Goal: Task Accomplishment & Management: Manage account settings

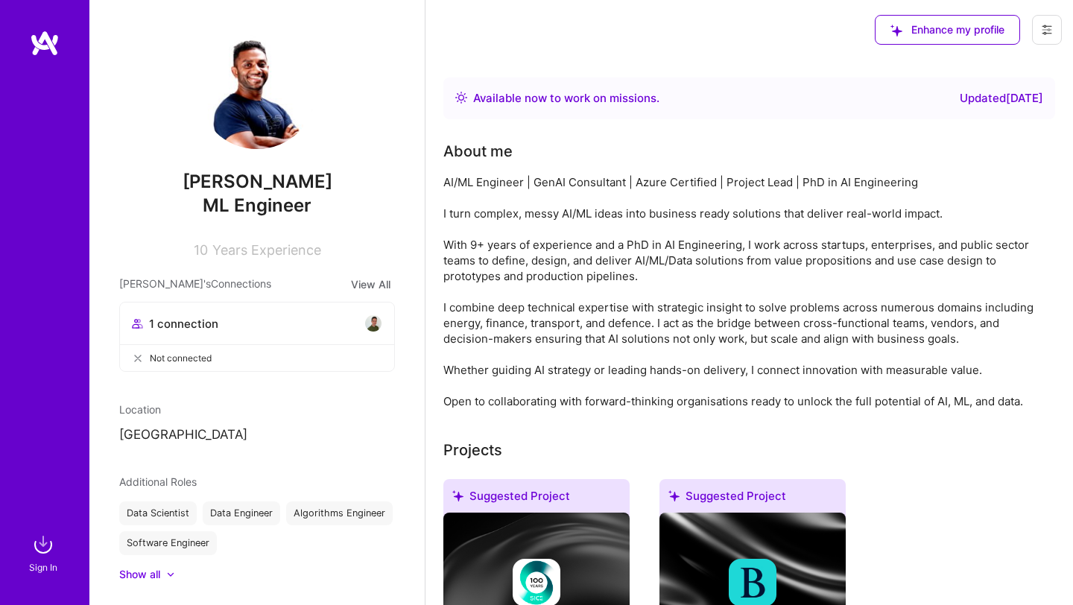
scroll to position [784, 0]
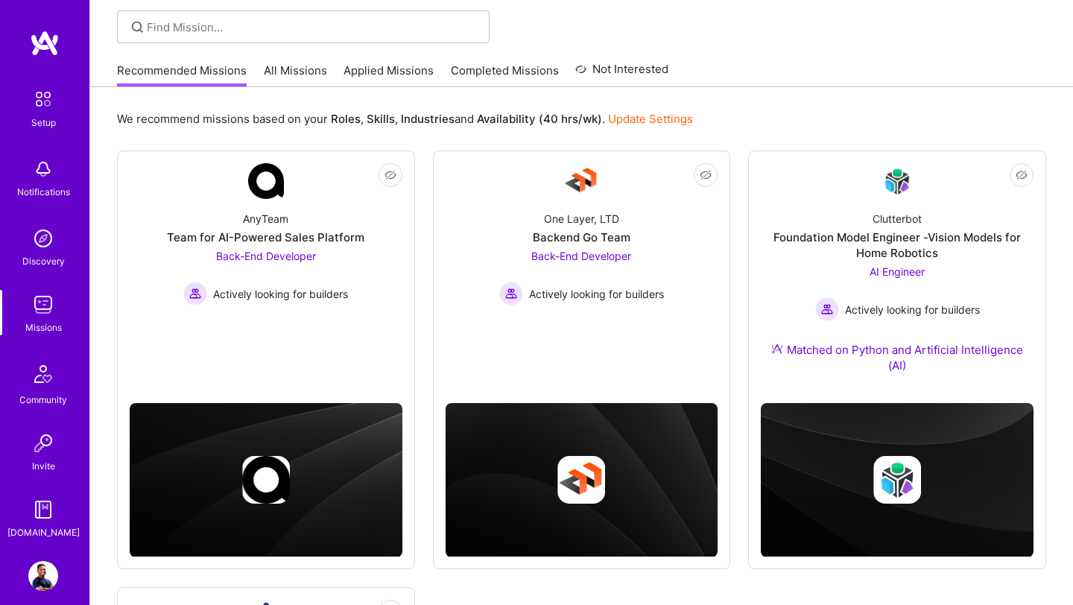
scroll to position [101, 0]
click at [48, 296] on img at bounding box center [43, 305] width 30 height 30
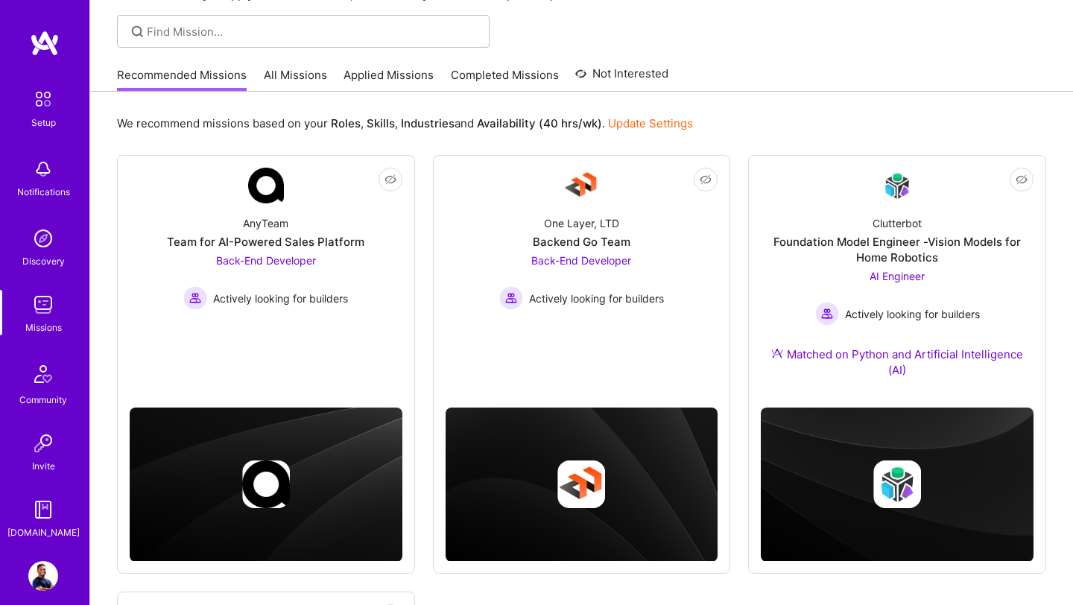
scroll to position [451, 0]
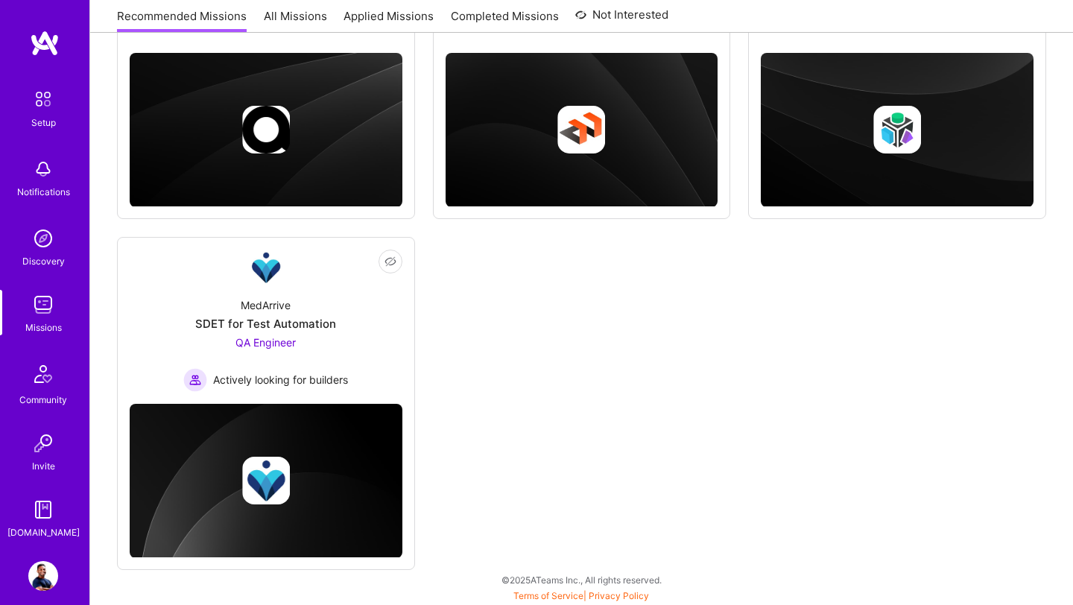
click at [43, 308] on img at bounding box center [43, 305] width 30 height 30
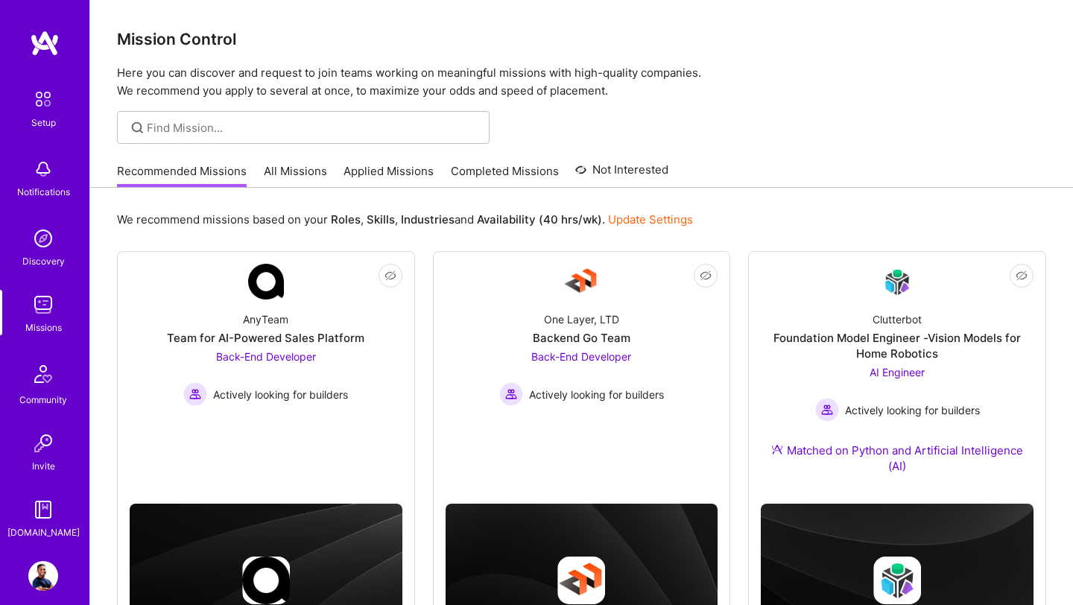
click at [309, 170] on link "All Missions" at bounding box center [295, 175] width 63 height 25
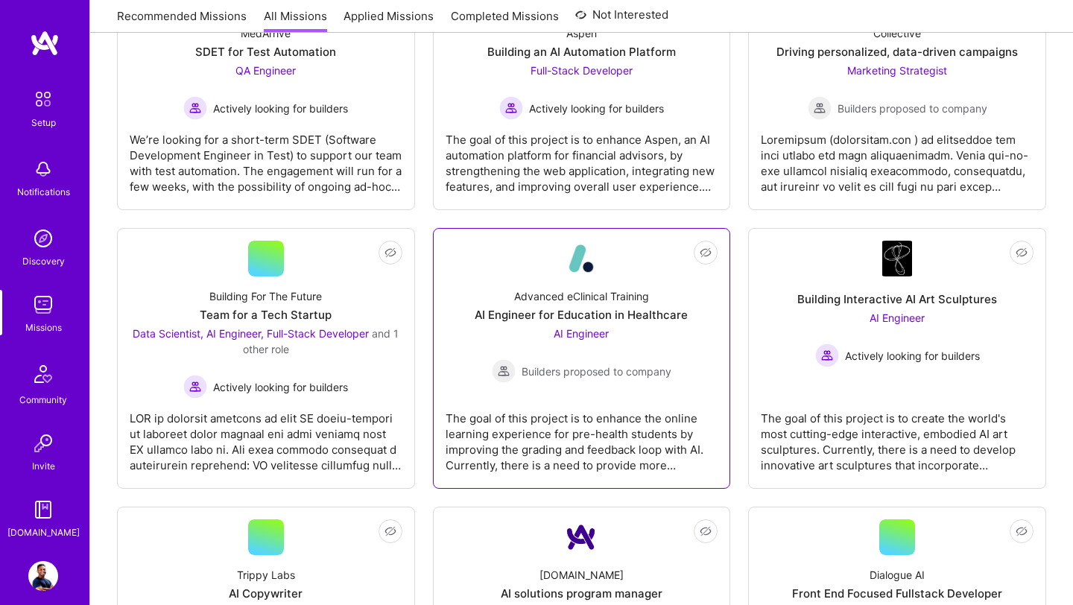
scroll to position [329, 0]
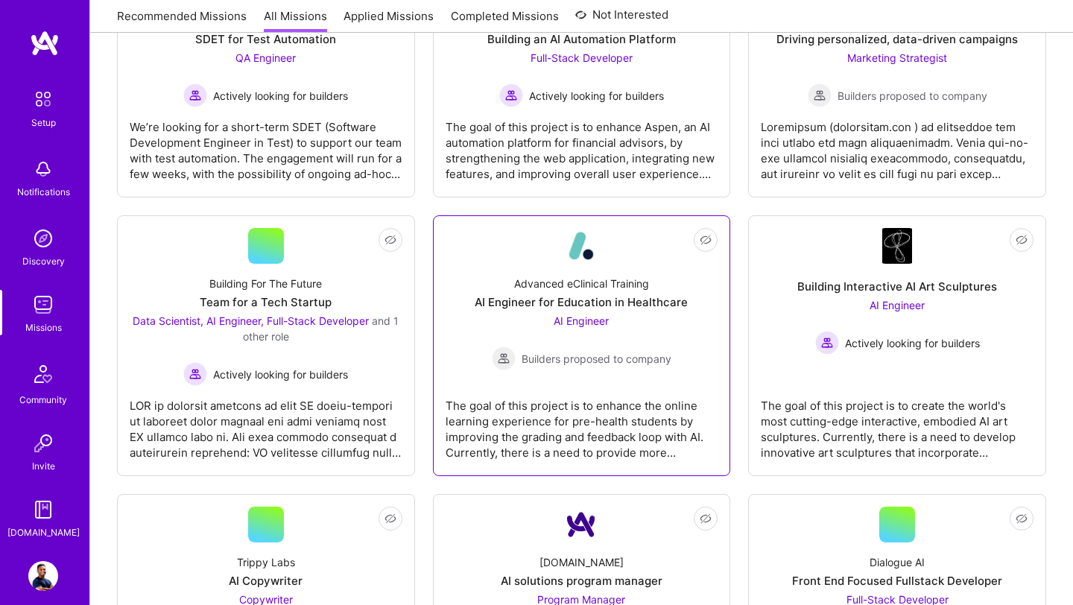
click at [600, 301] on div "AI Engineer for Education in Healthcare" at bounding box center [580, 302] width 213 height 16
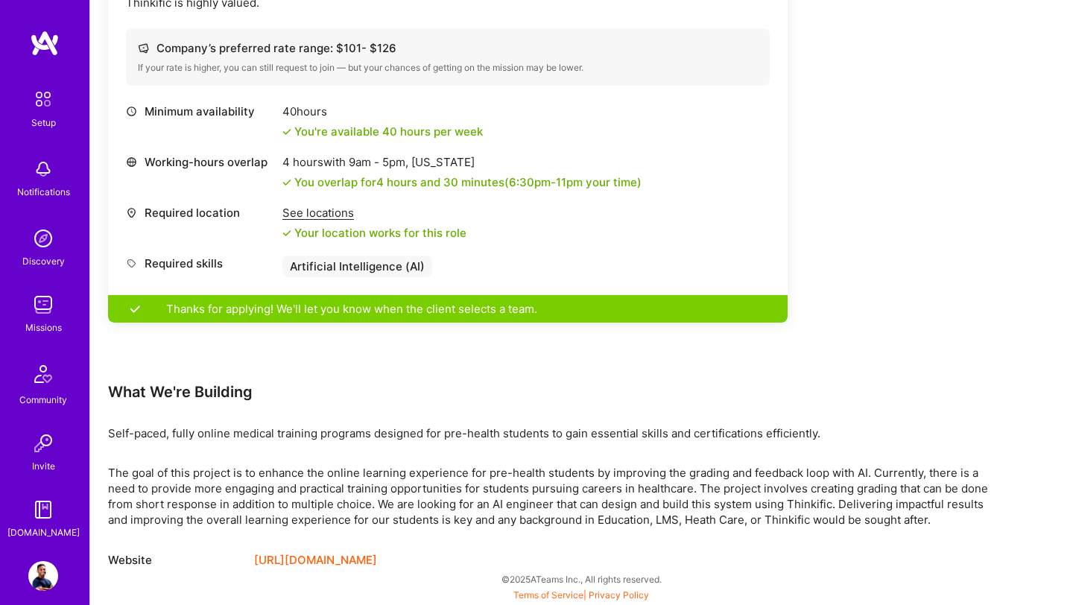
scroll to position [521, 0]
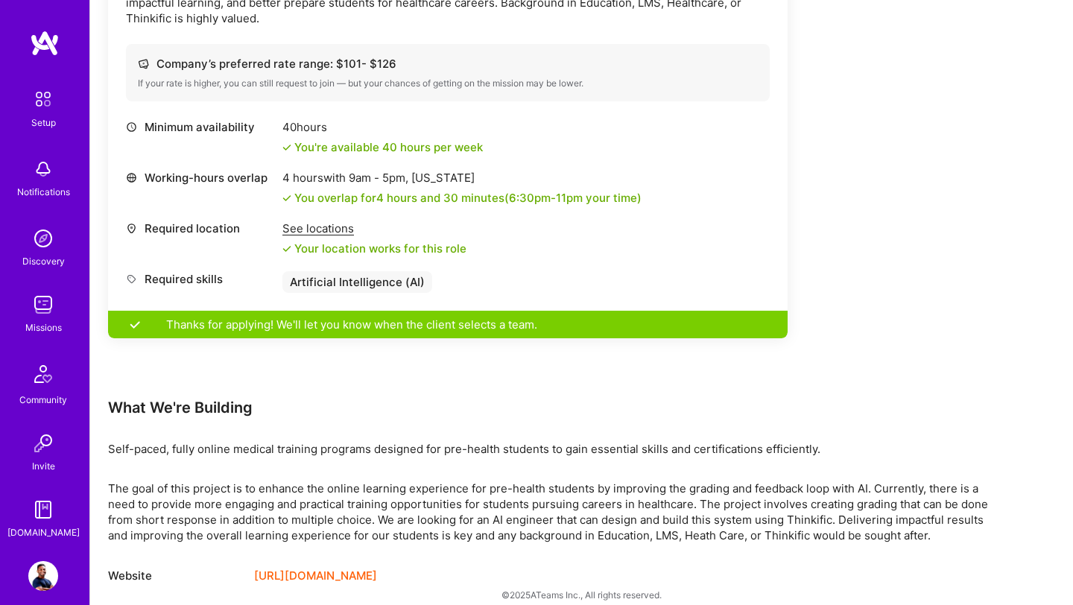
click at [39, 315] on img at bounding box center [43, 305] width 30 height 30
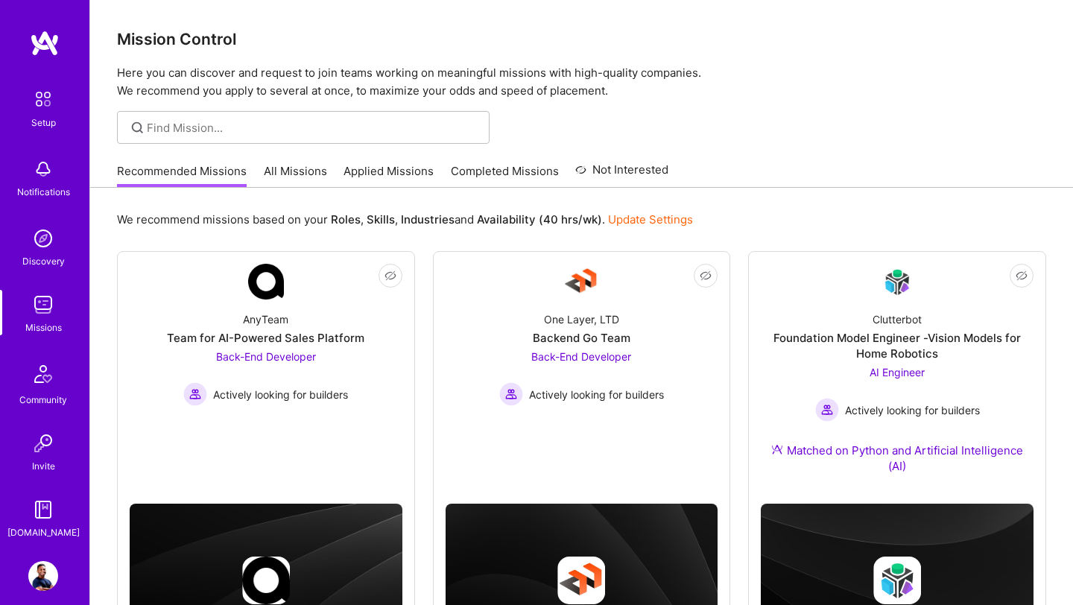
click at [378, 179] on link "Applied Missions" at bounding box center [388, 175] width 90 height 25
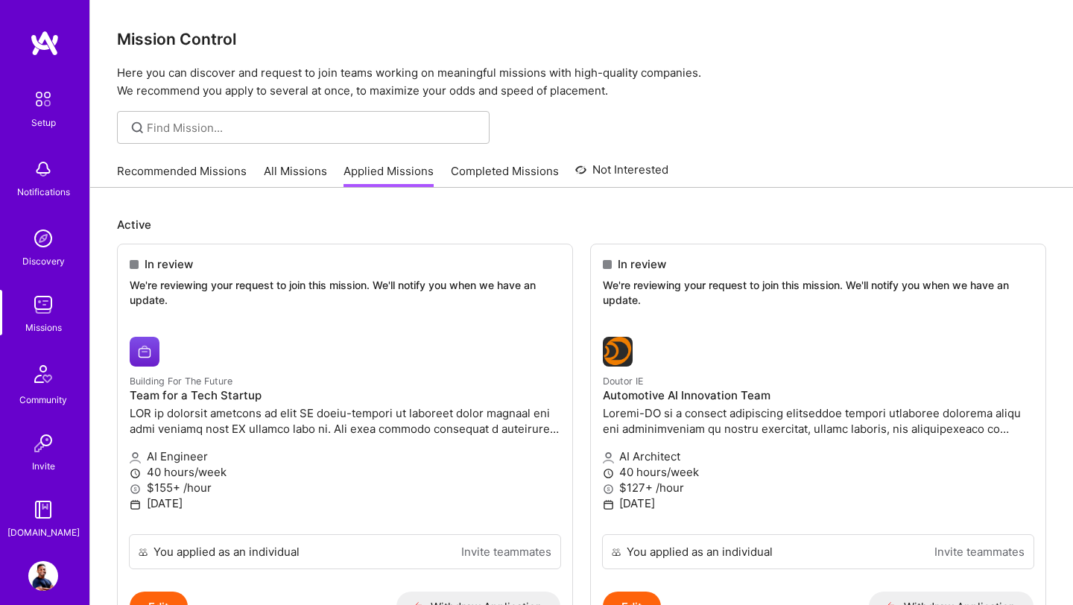
click at [301, 181] on link "All Missions" at bounding box center [295, 175] width 63 height 25
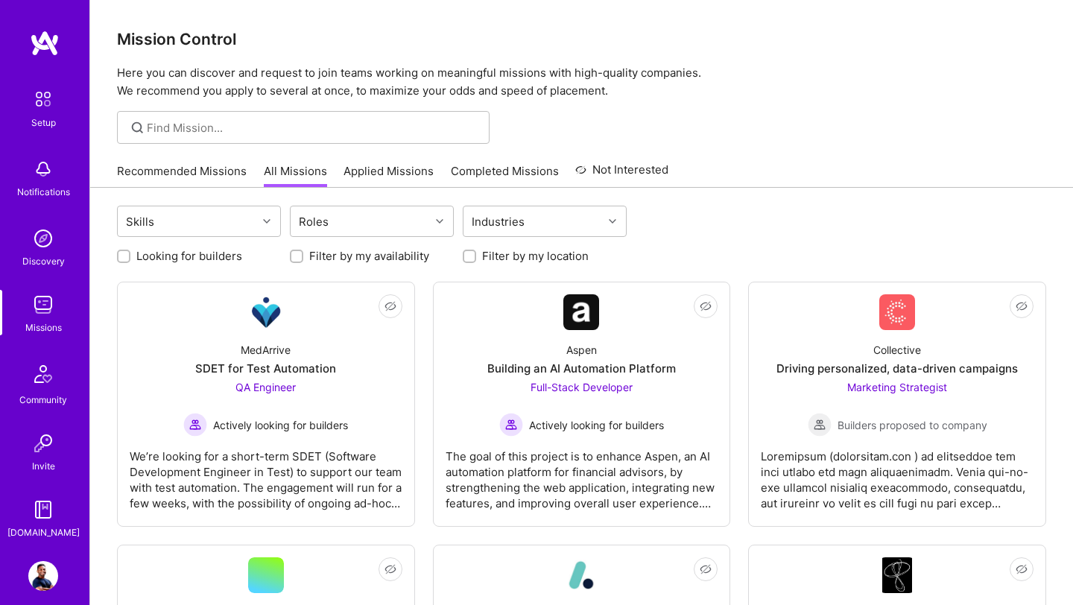
click at [51, 579] on img at bounding box center [43, 576] width 30 height 30
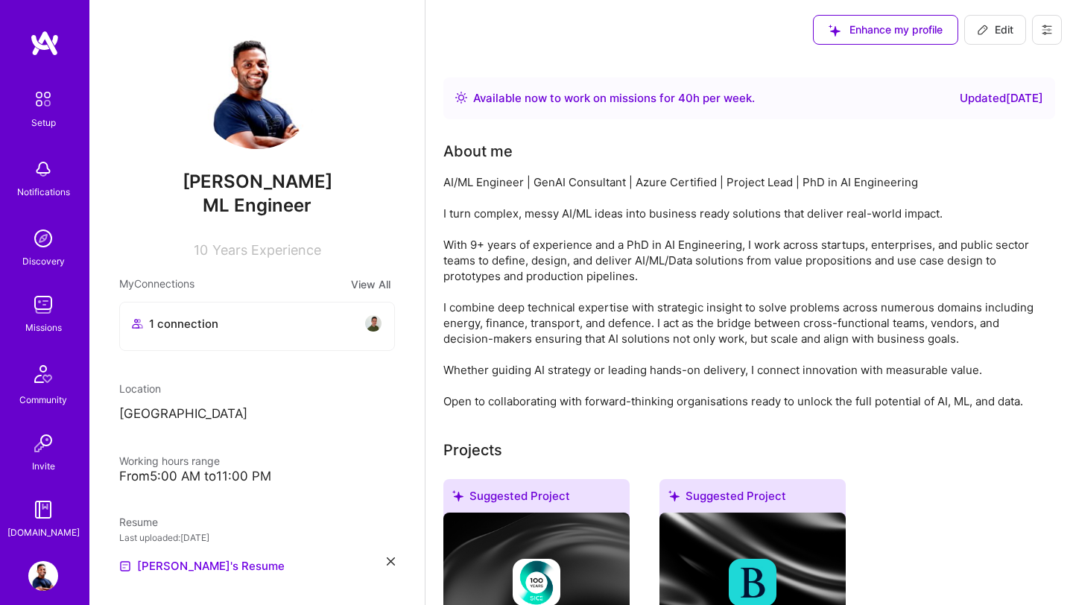
click at [1007, 36] on span "Edit" at bounding box center [994, 29] width 36 height 15
select select "US"
select select "Right Now"
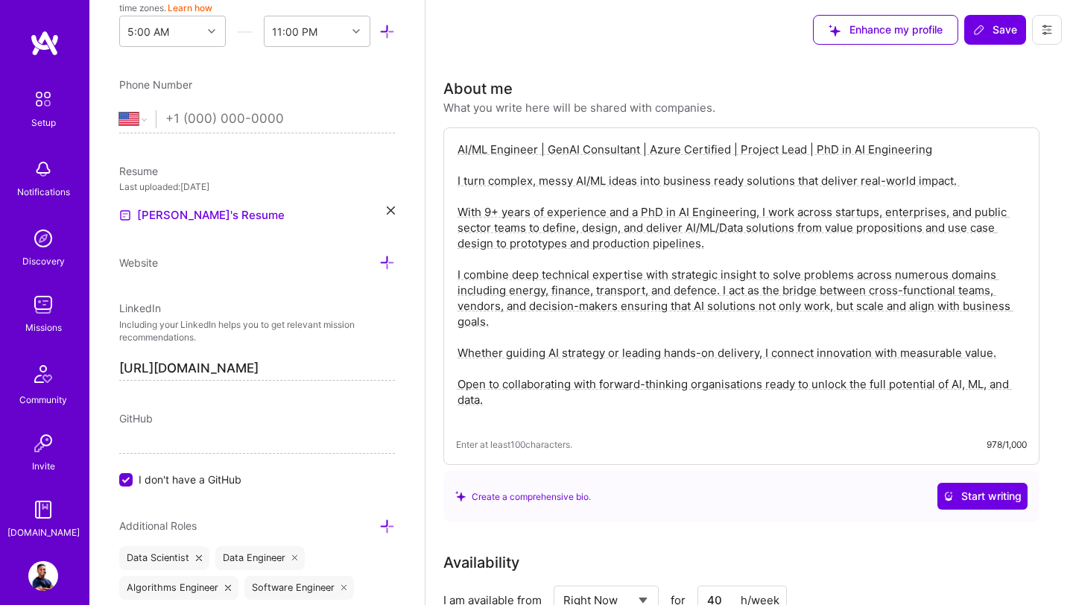
scroll to position [369, 0]
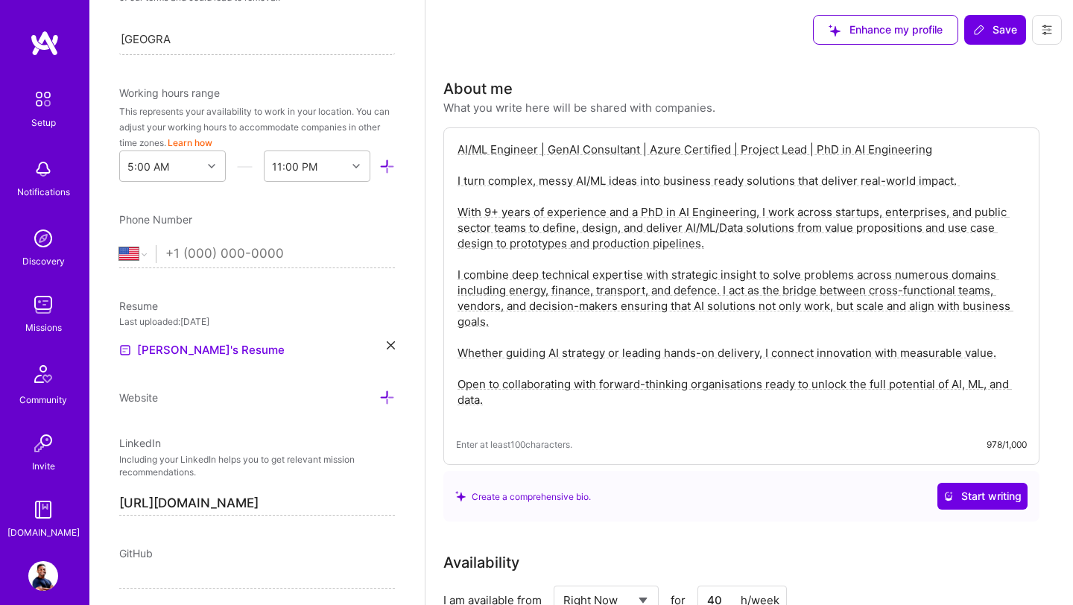
click at [199, 45] on div "[GEOGRAPHIC_DATA] [GEOGRAPHIC_DATA]" at bounding box center [257, 38] width 276 height 31
type input "S"
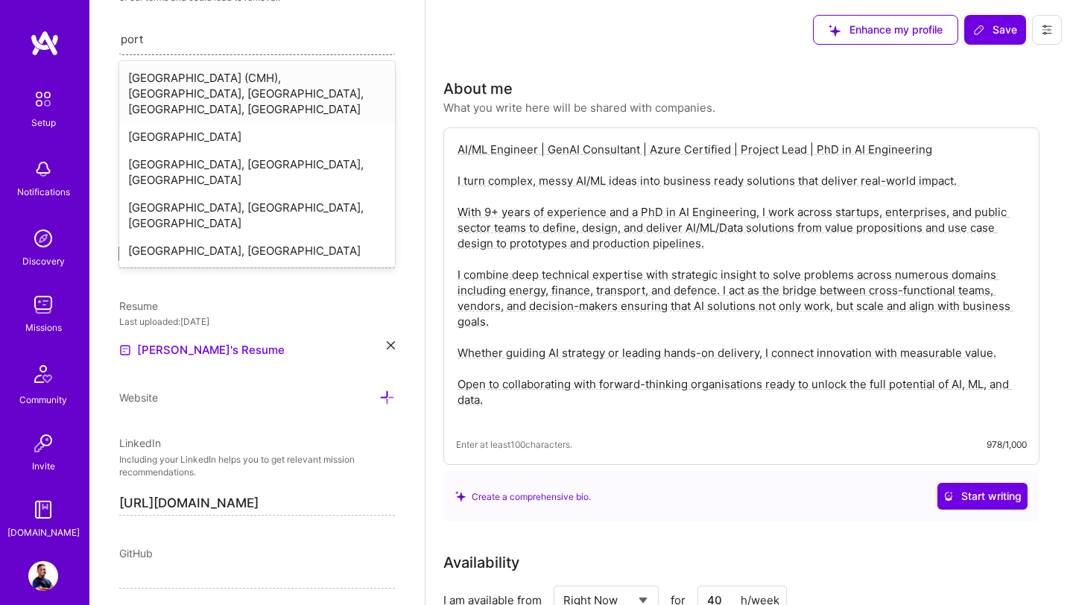
type input "portu"
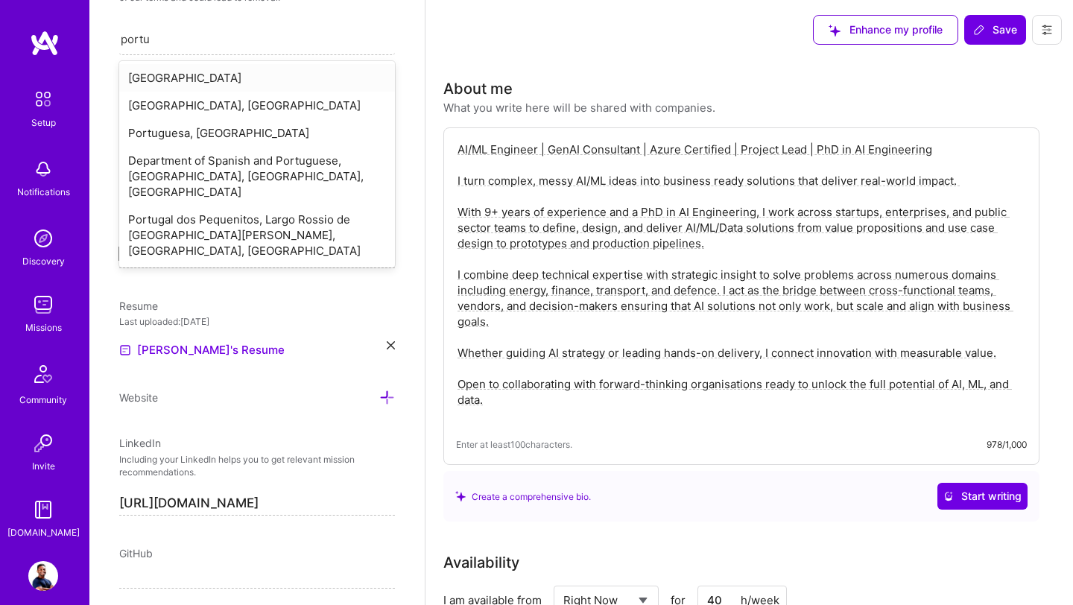
click at [171, 75] on div "[GEOGRAPHIC_DATA]" at bounding box center [257, 78] width 276 height 28
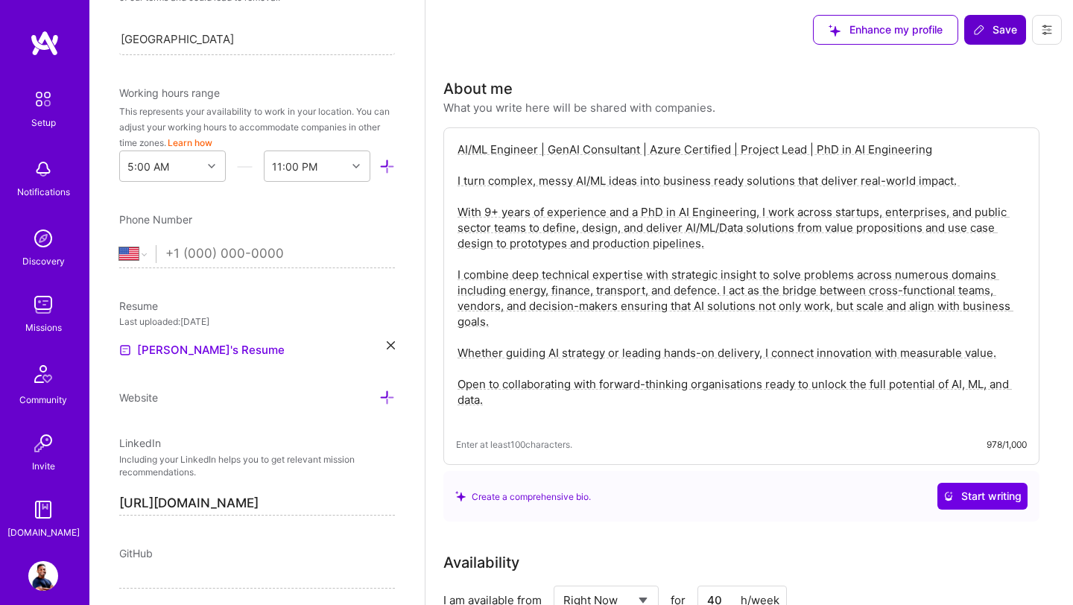
click at [998, 24] on span "Save" at bounding box center [995, 29] width 44 height 15
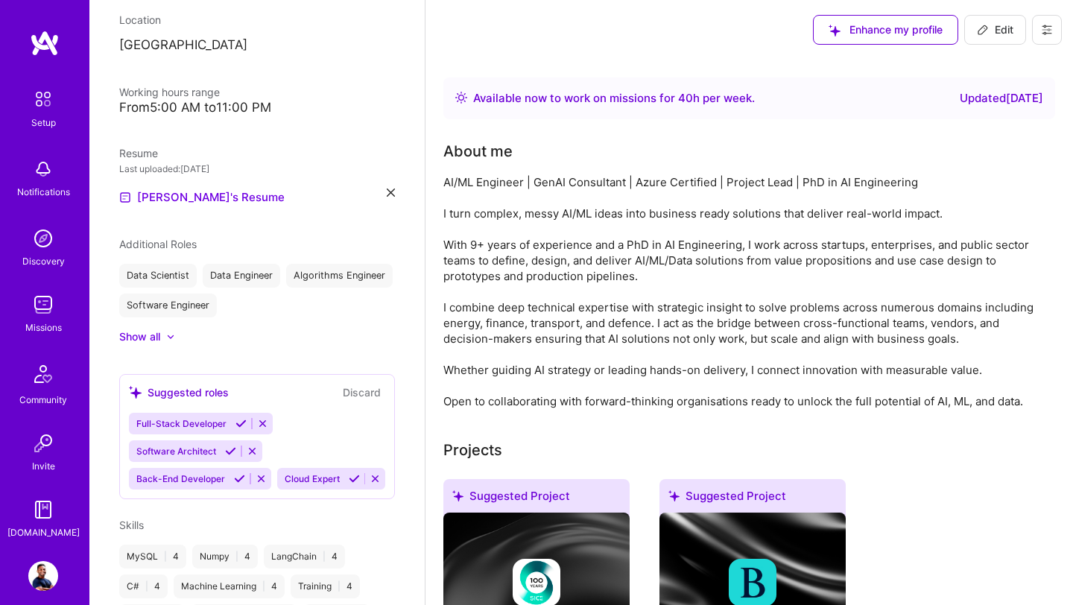
scroll to position [441, 0]
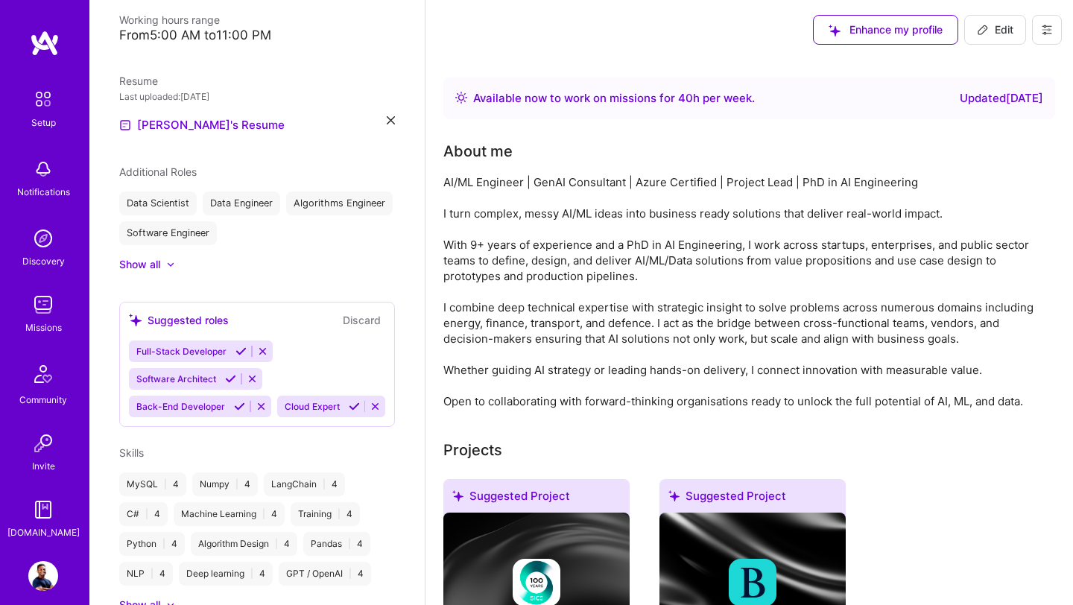
click at [48, 305] on img at bounding box center [43, 305] width 30 height 30
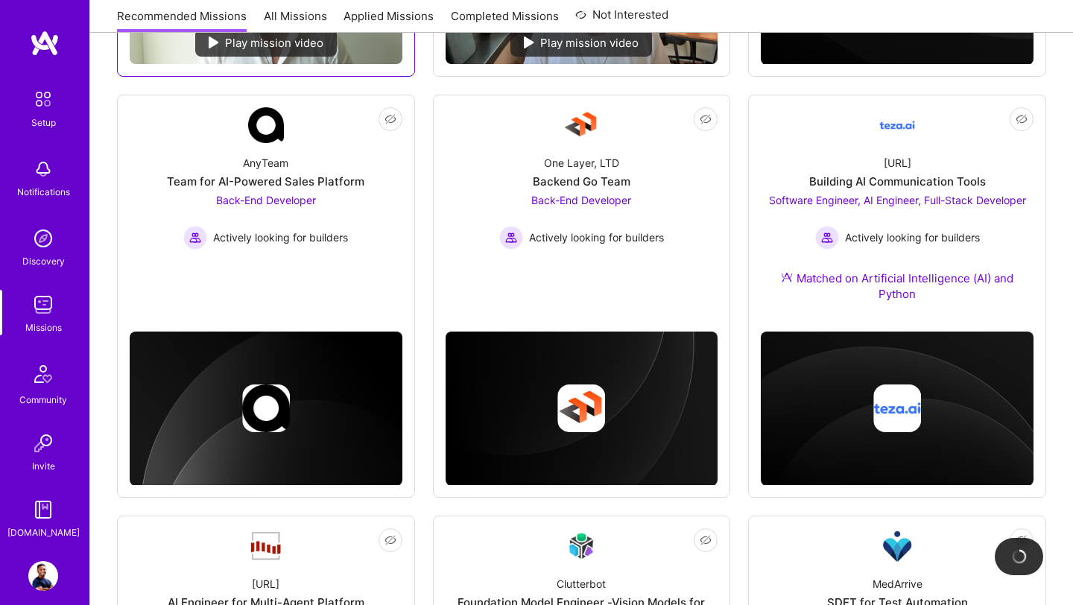
scroll to position [632, 0]
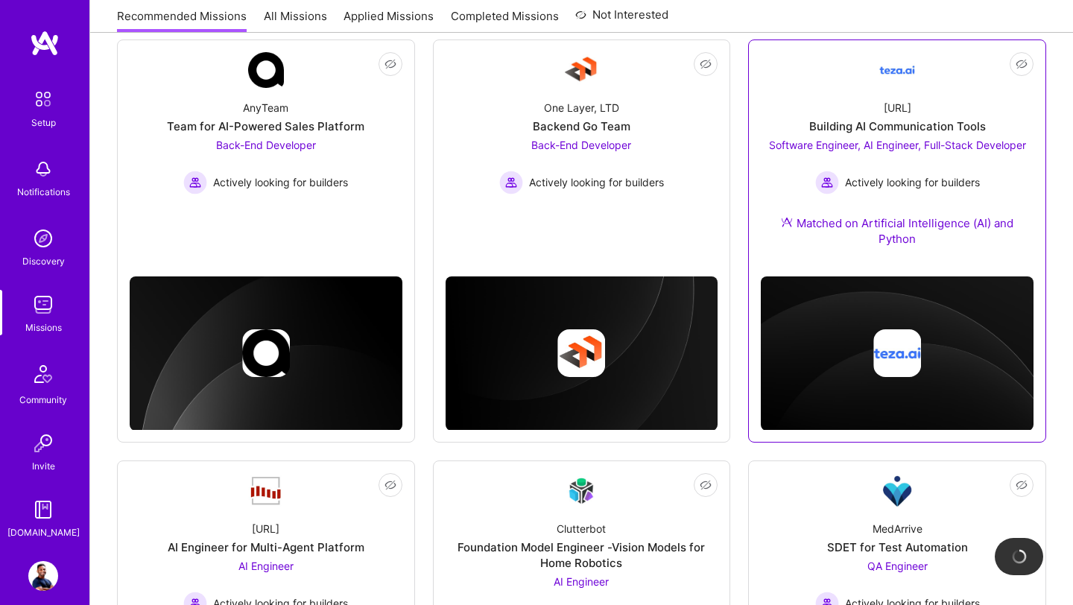
click at [938, 164] on div "Software Engineer, AI Engineer, Full-Stack Developer Actively looking for build…" at bounding box center [897, 165] width 257 height 57
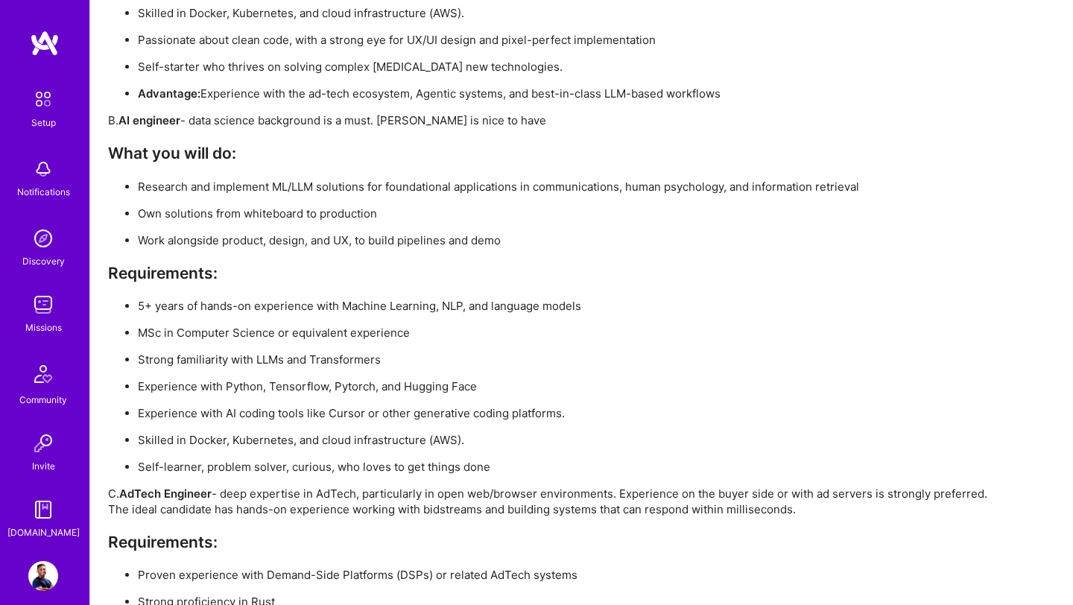
scroll to position [2778, 0]
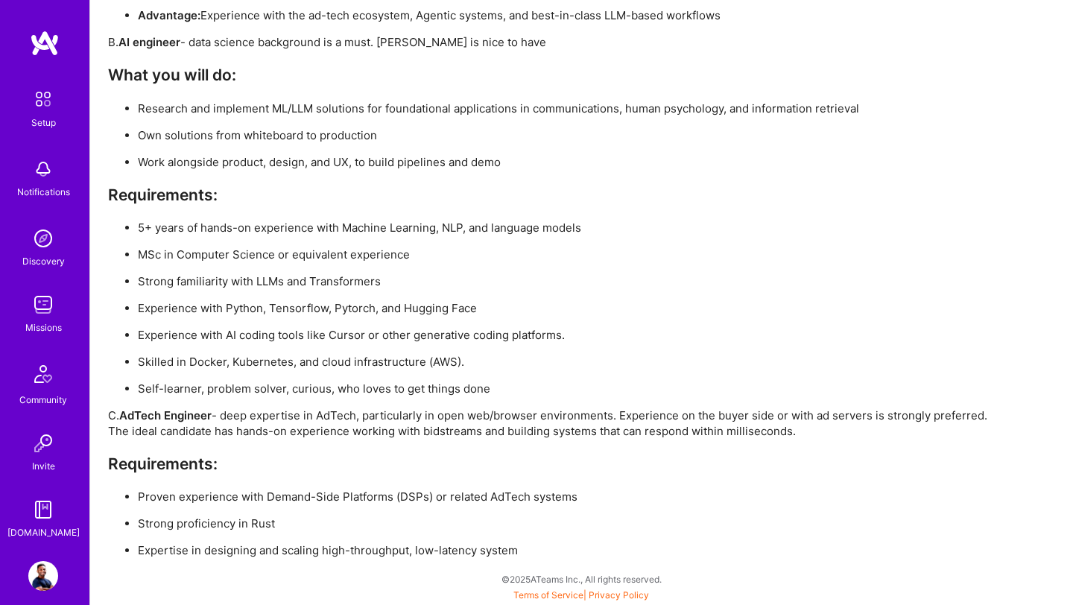
click at [41, 309] on img at bounding box center [43, 305] width 30 height 30
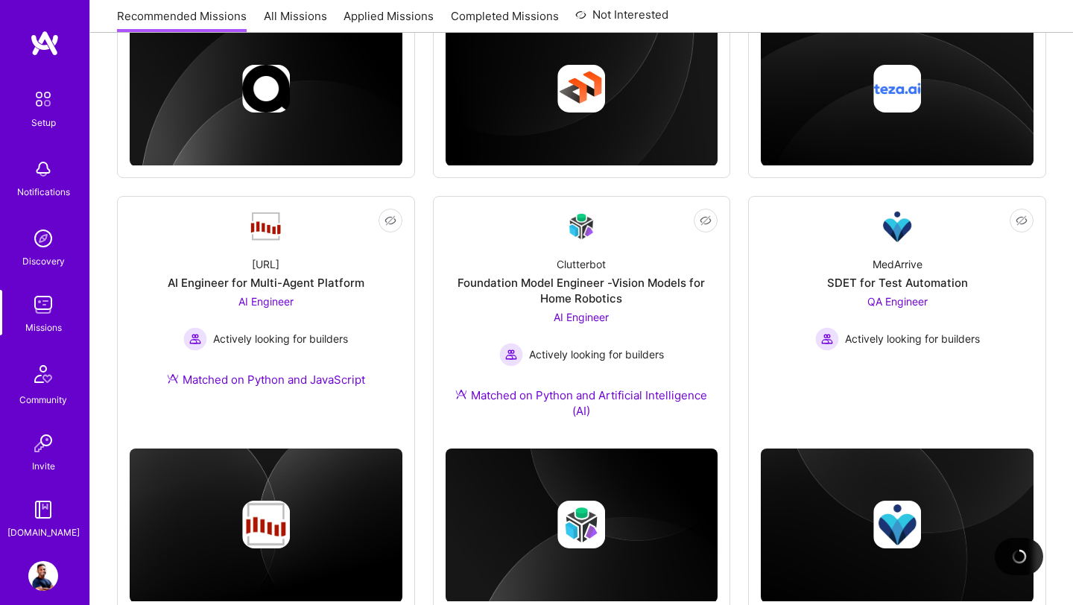
scroll to position [941, 0]
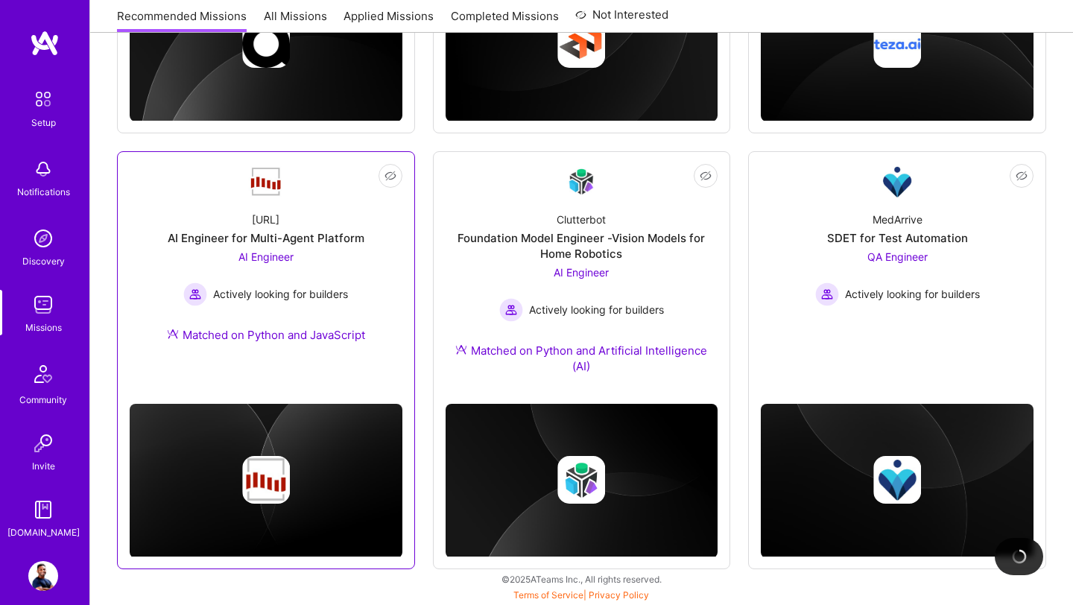
click at [279, 341] on div "Matched on Python and JavaScript" at bounding box center [266, 335] width 198 height 16
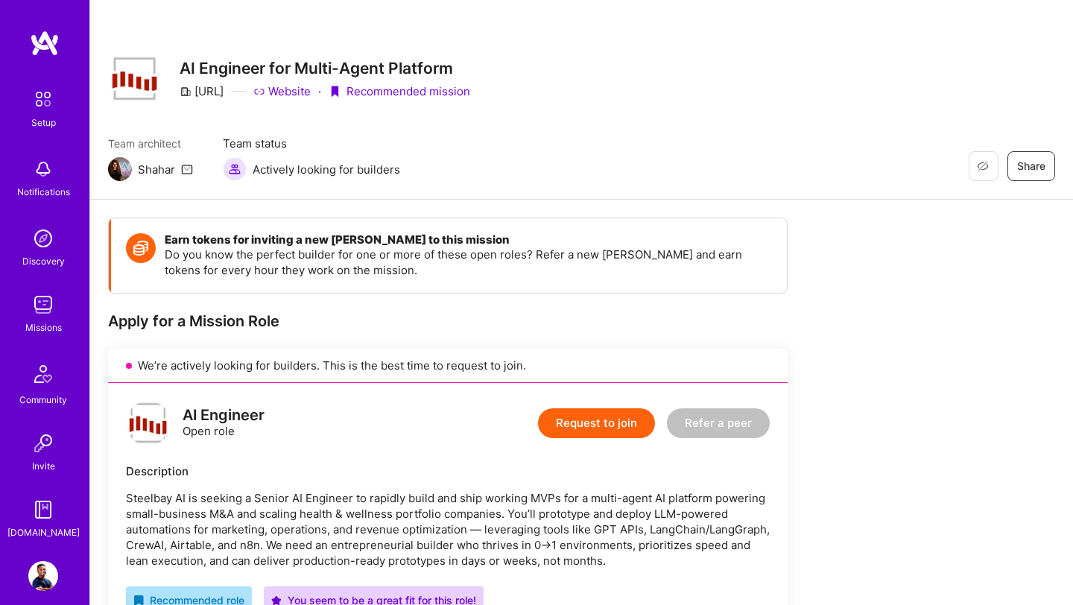
click at [37, 171] on img at bounding box center [43, 169] width 30 height 30
click at [48, 299] on img at bounding box center [43, 305] width 30 height 30
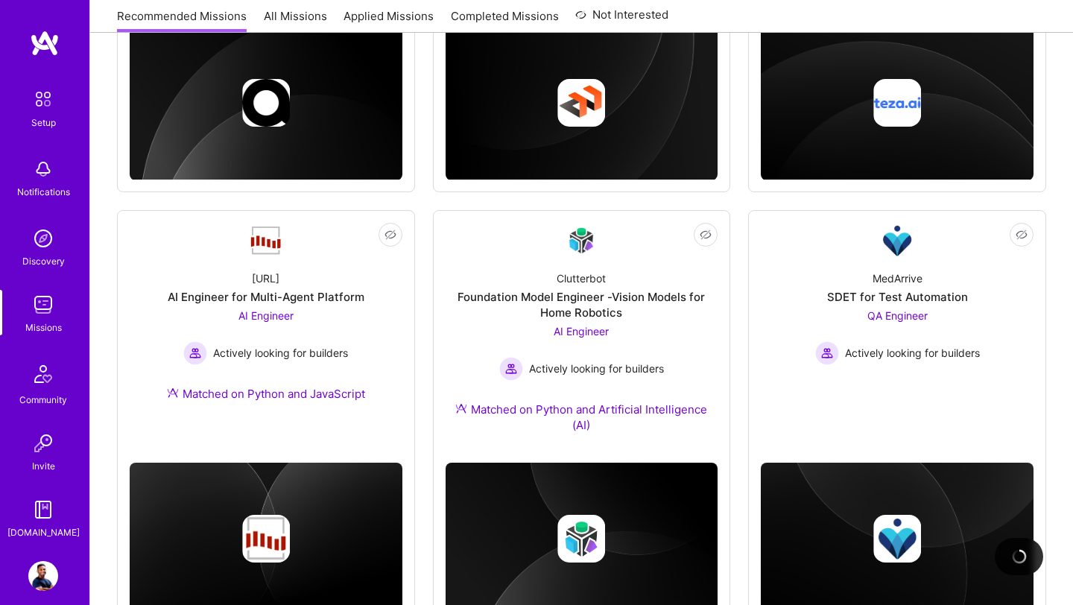
scroll to position [888, 0]
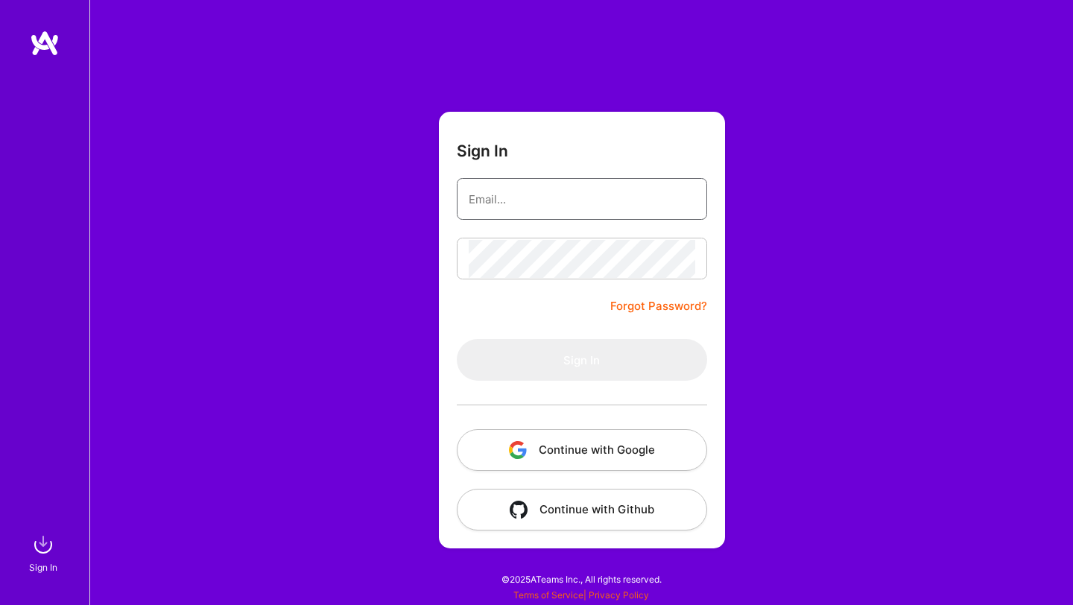
click at [565, 201] on input "email" at bounding box center [581, 199] width 226 height 38
type input "malithrana@gmail.com"
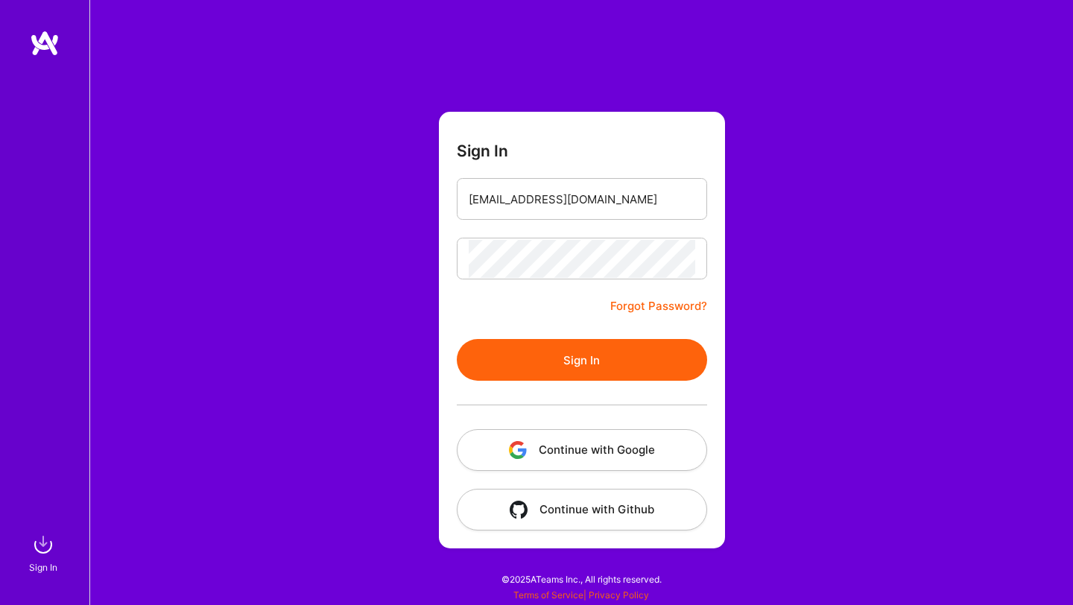
click at [540, 384] on div at bounding box center [582, 405] width 250 height 48
click at [565, 351] on button "Sign In" at bounding box center [582, 360] width 250 height 42
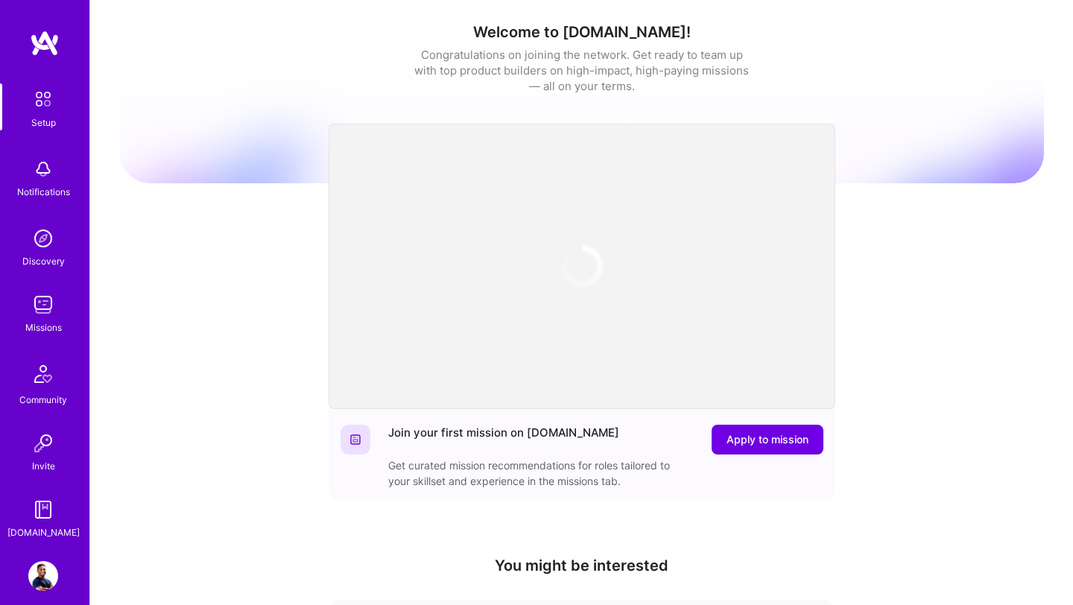
click at [38, 308] on img at bounding box center [43, 305] width 30 height 30
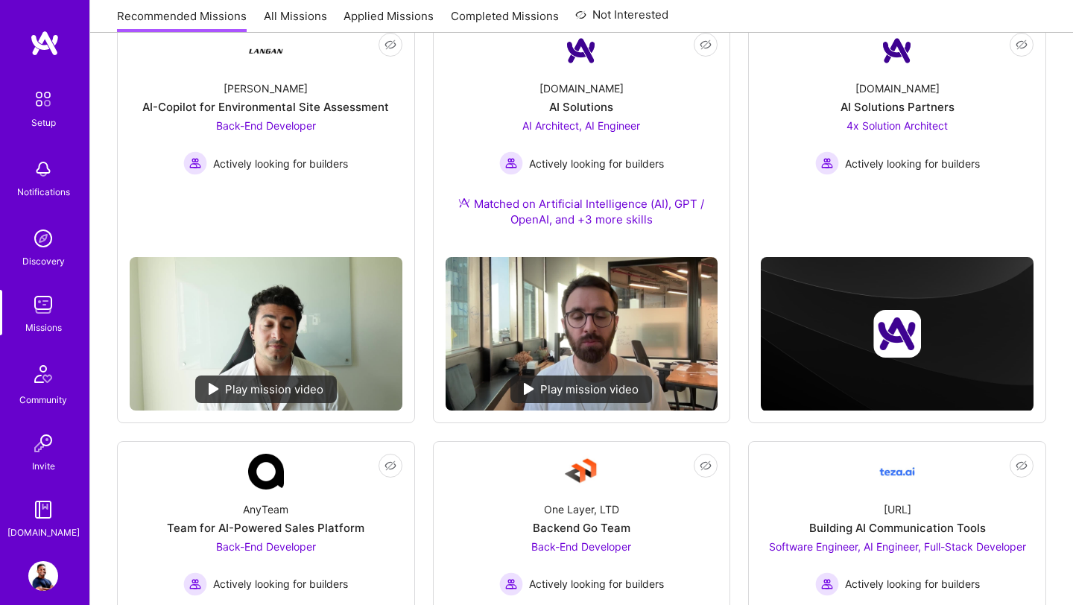
scroll to position [250, 0]
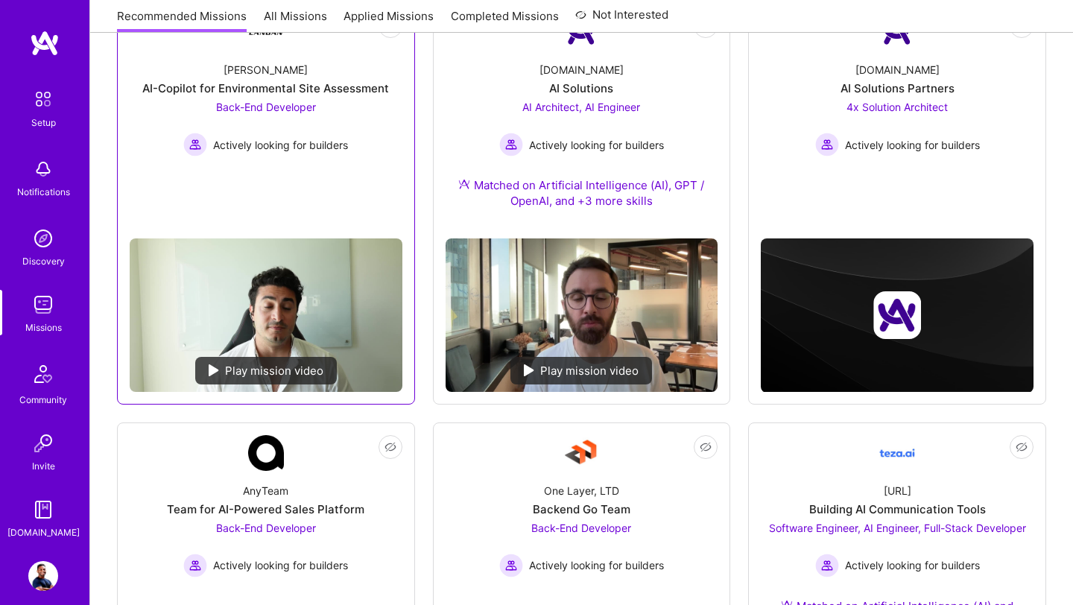
click at [275, 113] on span "Back-End Developer" at bounding box center [266, 107] width 100 height 13
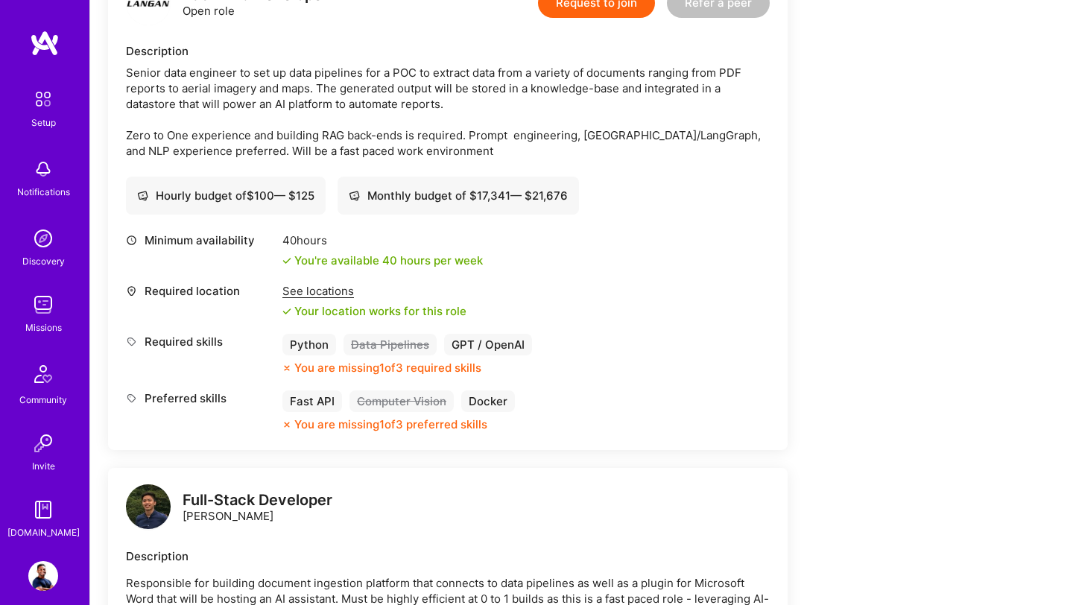
scroll to position [417, 0]
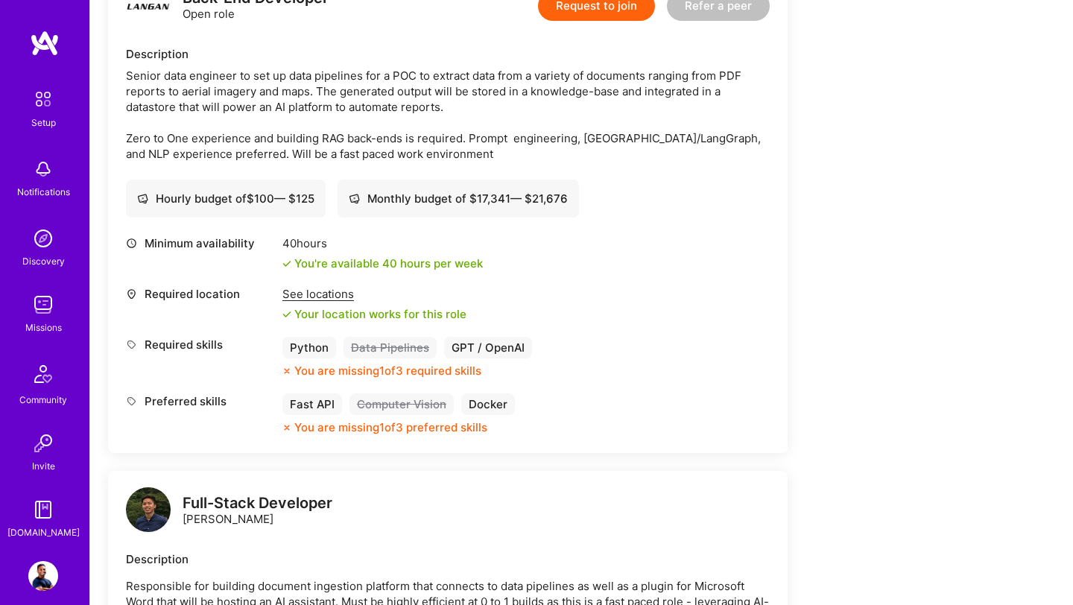
click at [334, 298] on div "See locations" at bounding box center [374, 294] width 184 height 16
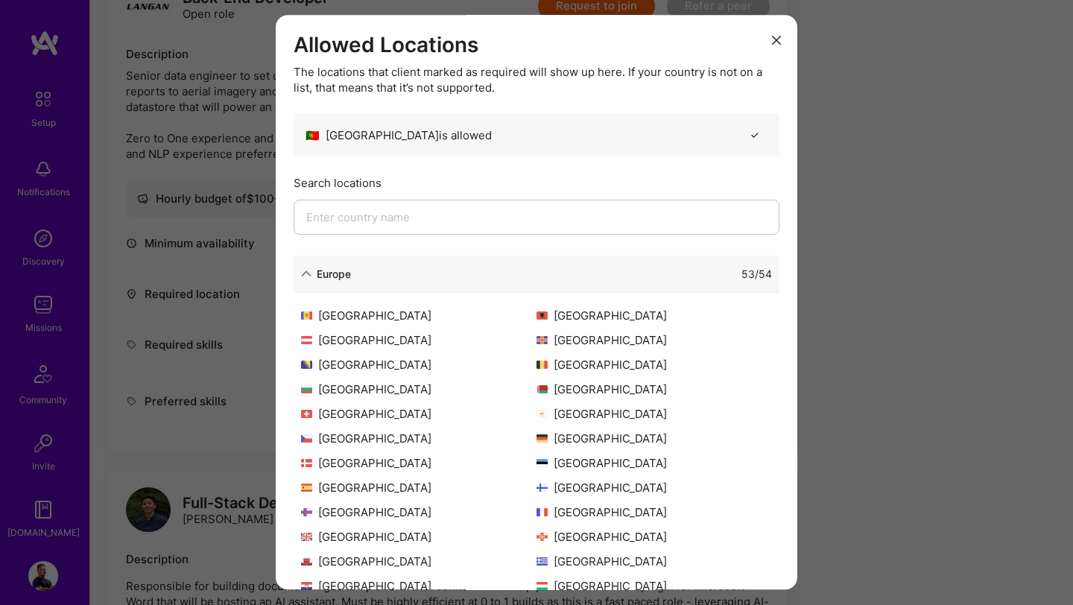
click at [418, 220] on input "modal" at bounding box center [536, 217] width 486 height 35
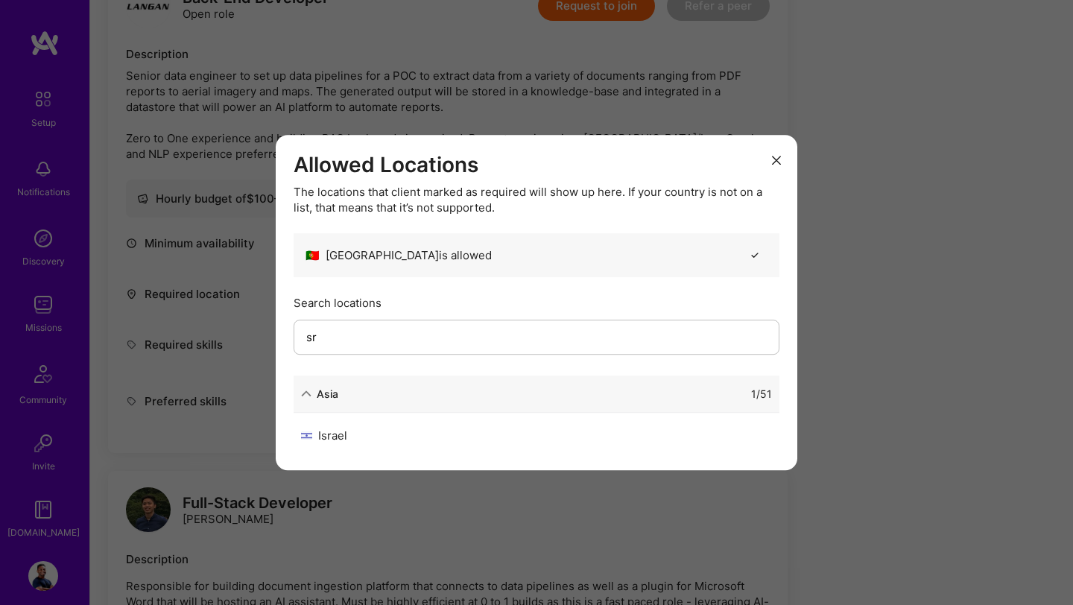
type input "s"
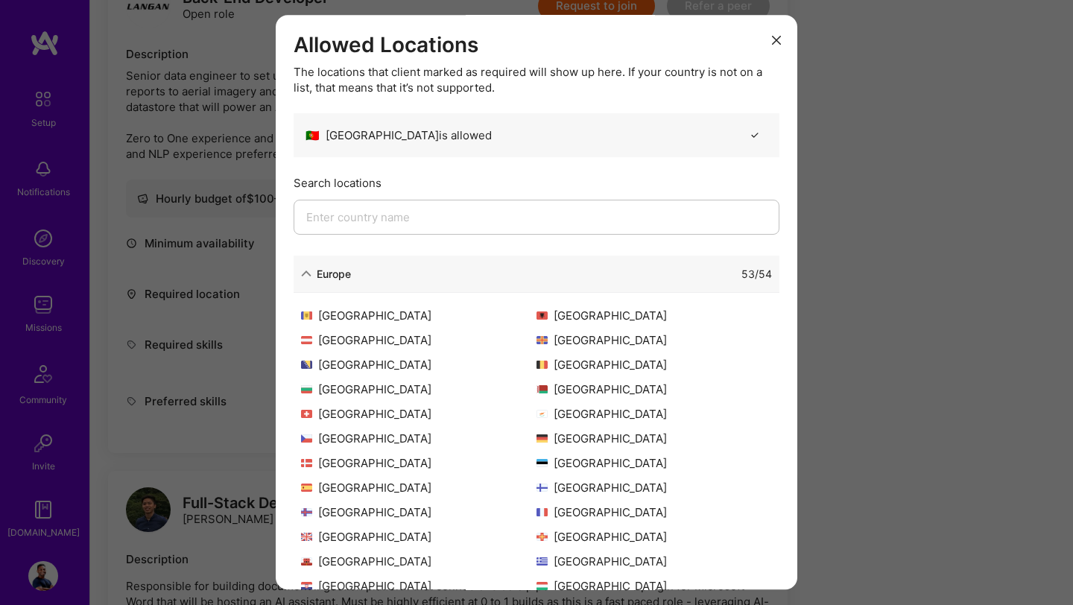
click at [778, 41] on icon "modal" at bounding box center [776, 40] width 9 height 9
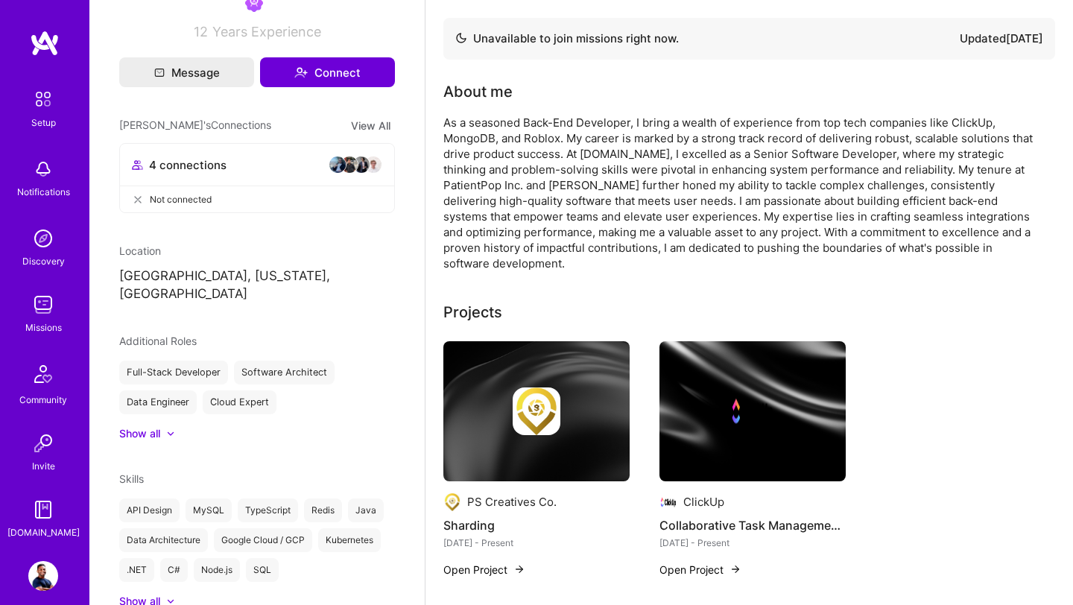
scroll to position [415, 0]
